Goal: Task Accomplishment & Management: Use online tool/utility

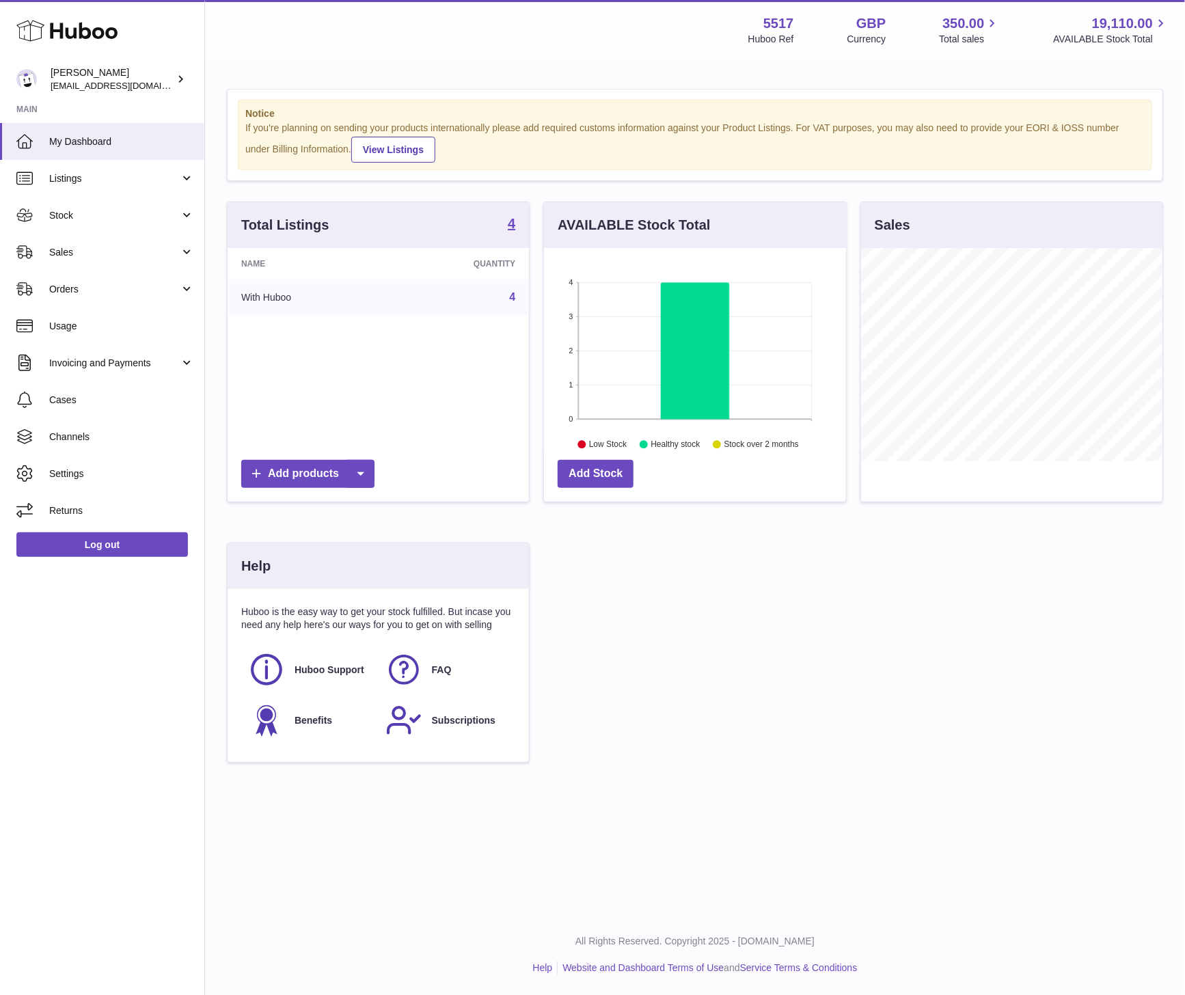
scroll to position [213, 301]
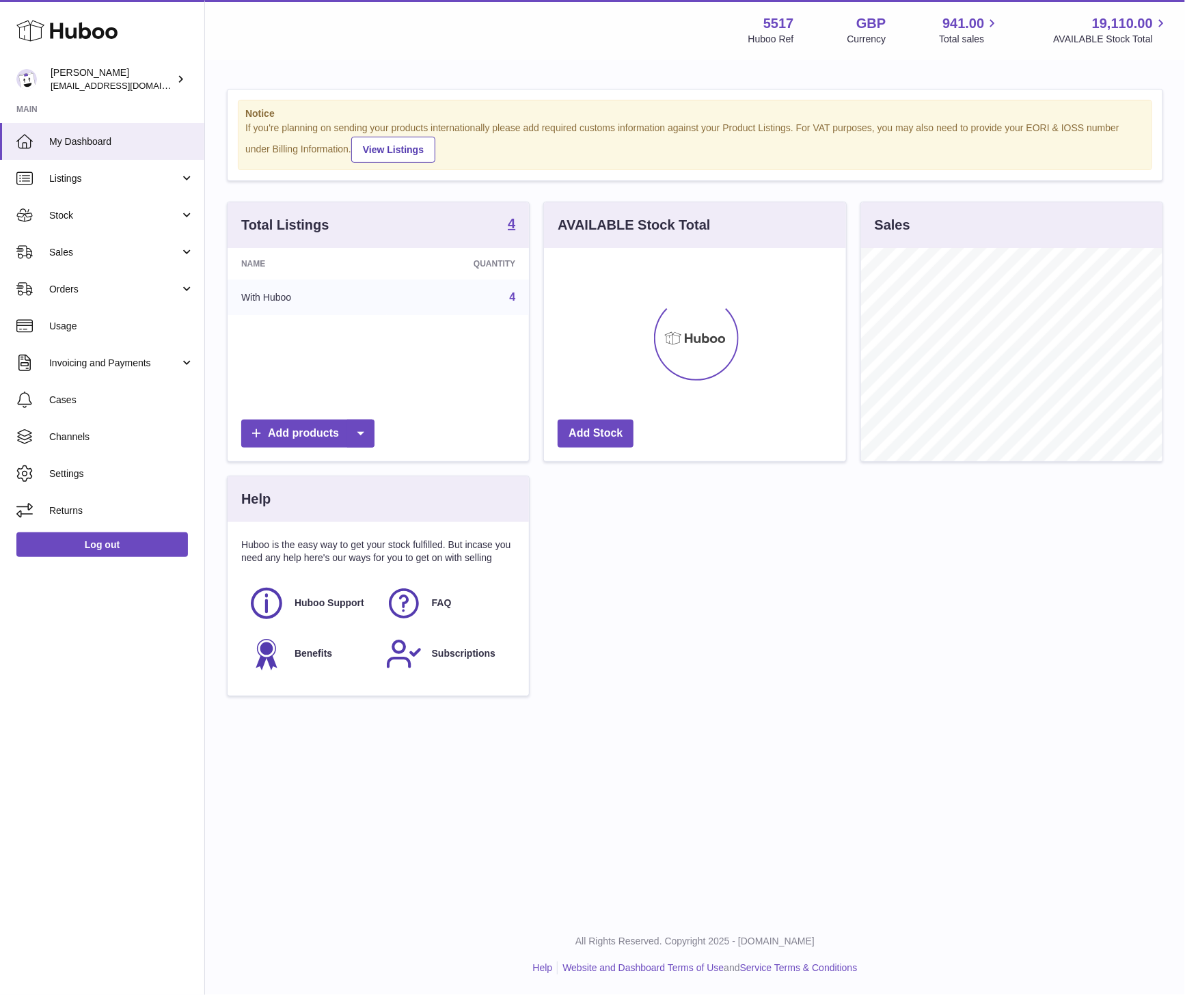
scroll to position [683278, 683190]
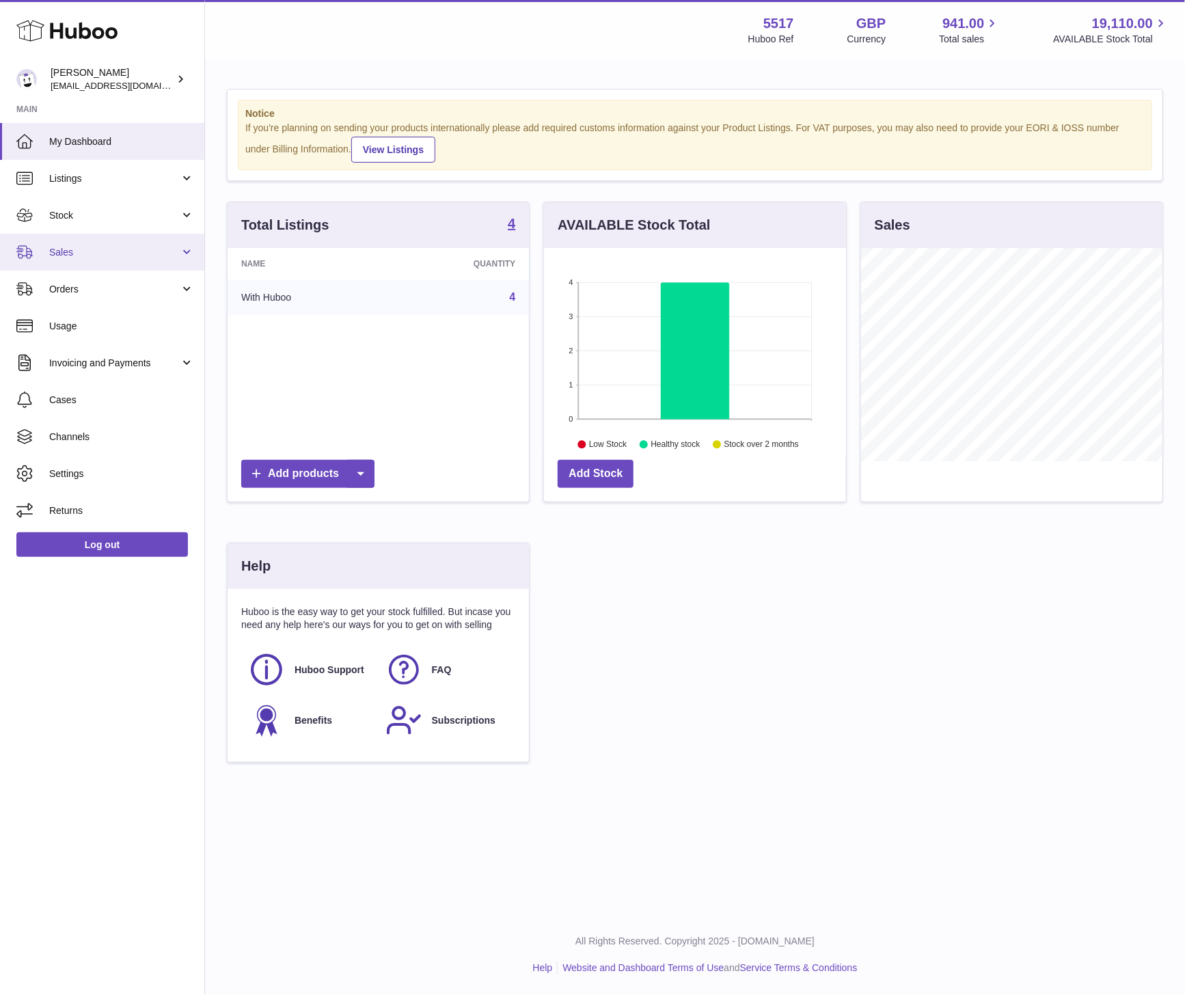
click at [87, 251] on span "Sales" at bounding box center [114, 252] width 131 height 13
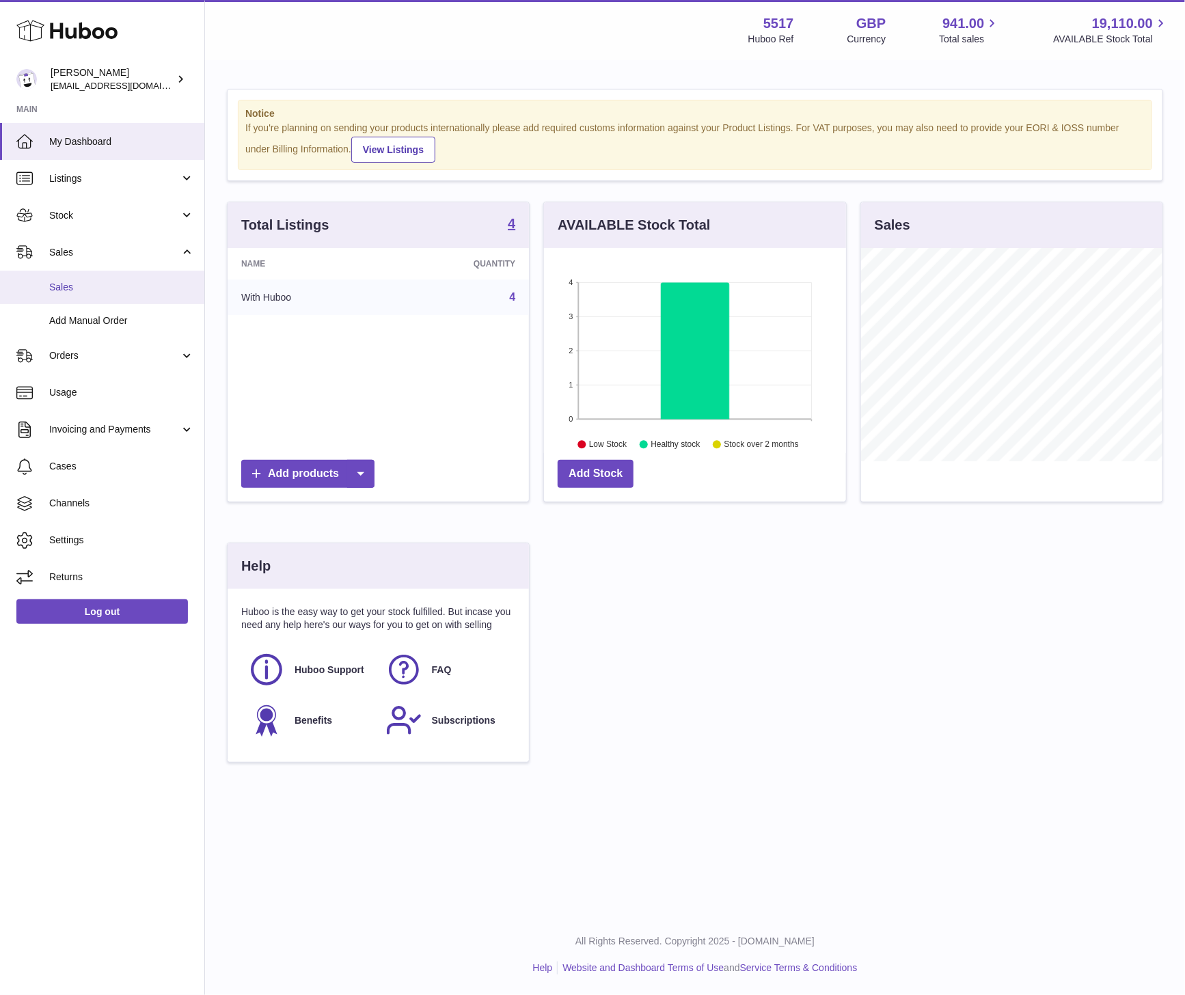
click at [79, 278] on link "Sales" at bounding box center [102, 287] width 204 height 33
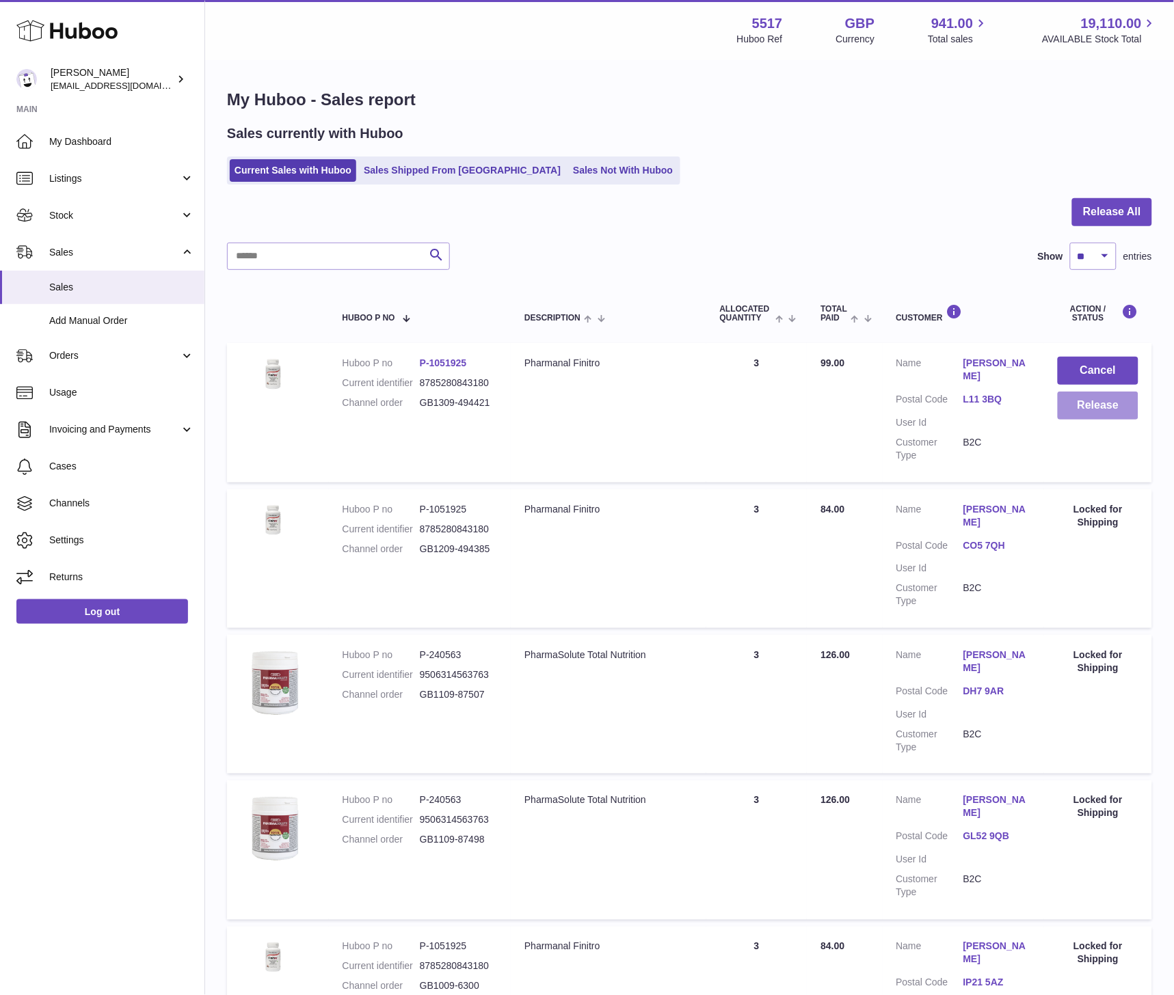
click at [1096, 405] on button "Release" at bounding box center [1097, 406] width 81 height 28
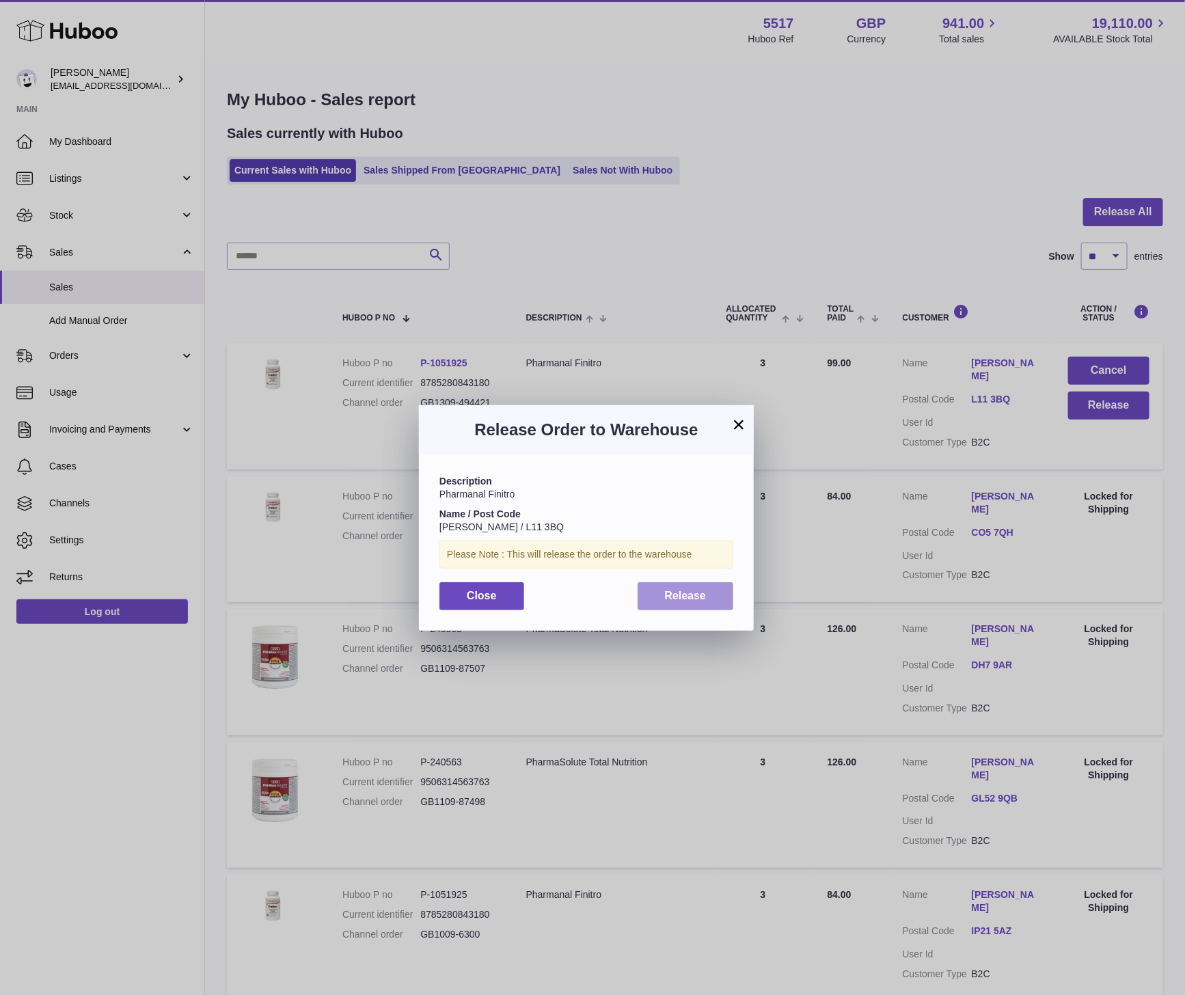
click at [703, 595] on span "Release" at bounding box center [686, 596] width 42 height 12
